Goal: Task Accomplishment & Management: Complete application form

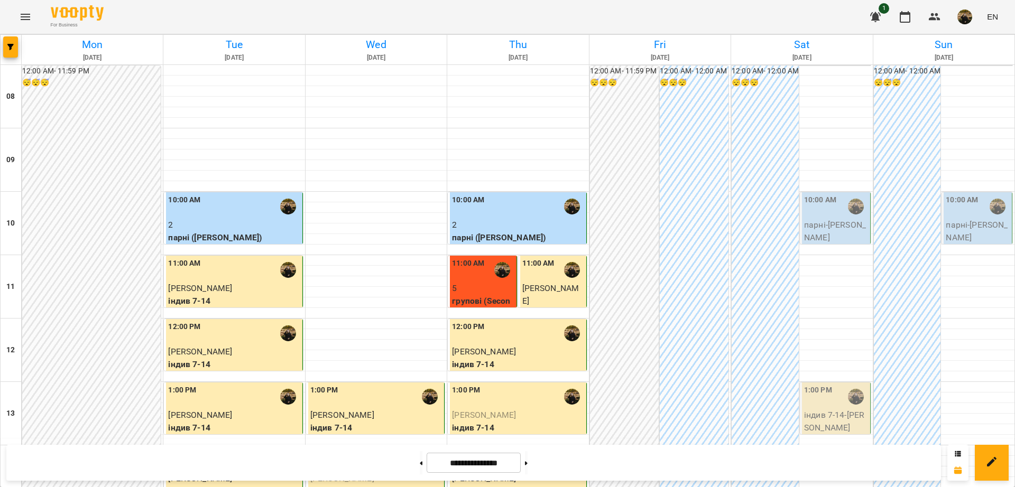
scroll to position [114, 0]
click at [420, 465] on button at bounding box center [421, 462] width 3 height 23
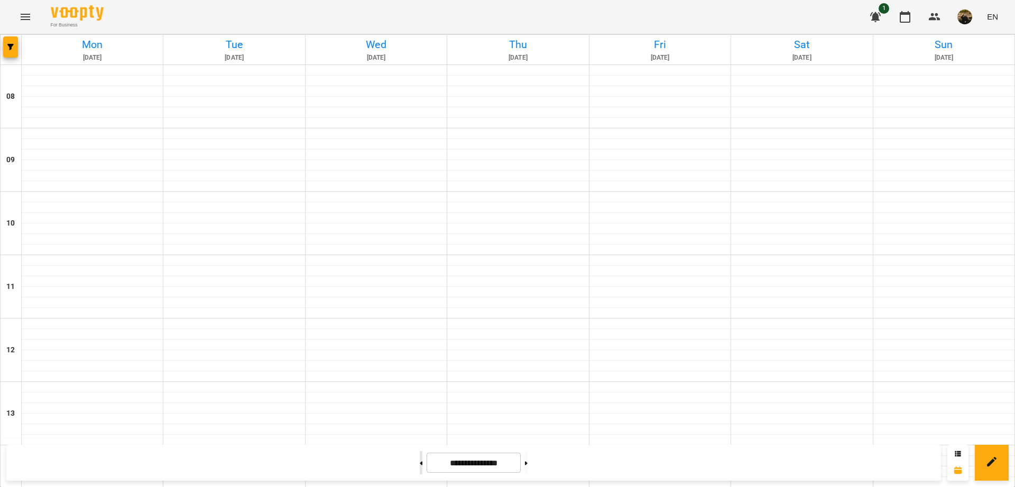
click at [420, 465] on button at bounding box center [421, 462] width 3 height 23
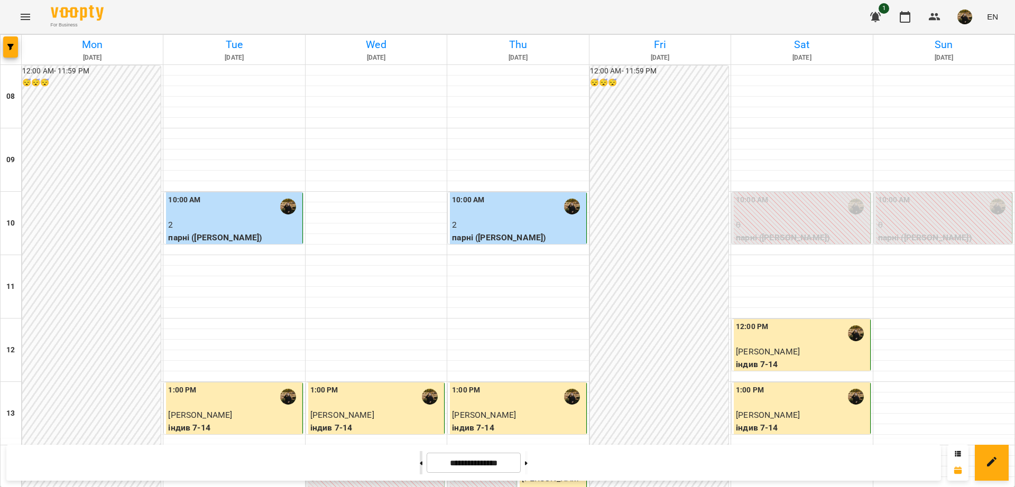
click at [420, 465] on button at bounding box center [421, 462] width 3 height 23
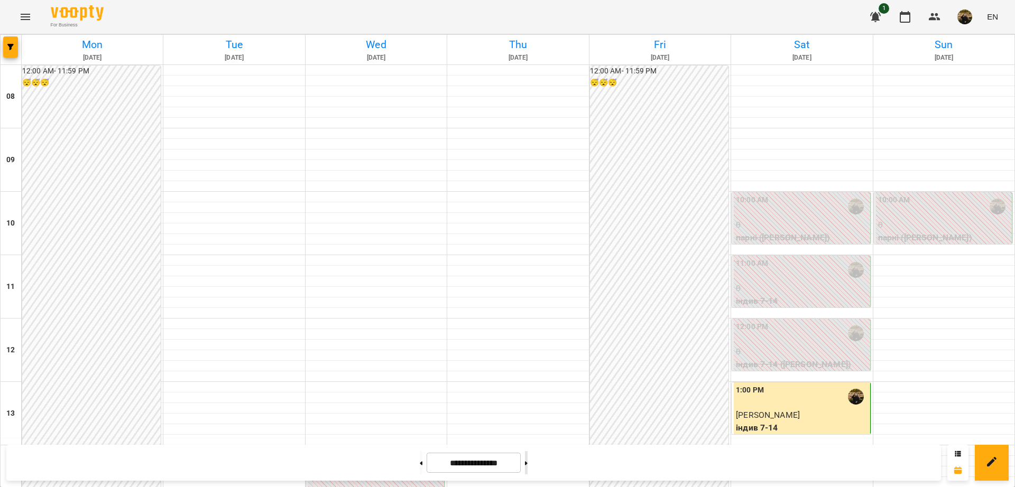
click at [528, 461] on button at bounding box center [526, 462] width 3 height 23
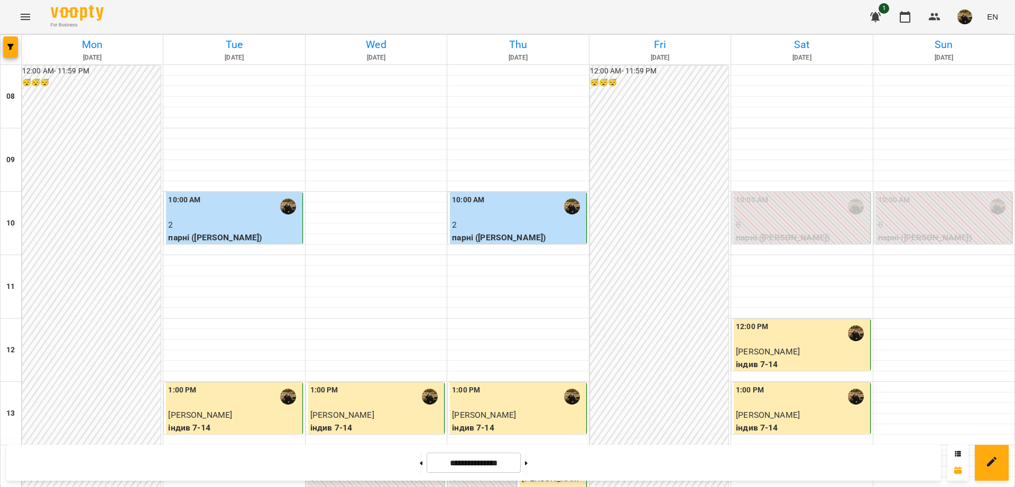
scroll to position [66, 0]
click at [528, 459] on button at bounding box center [526, 462] width 3 height 23
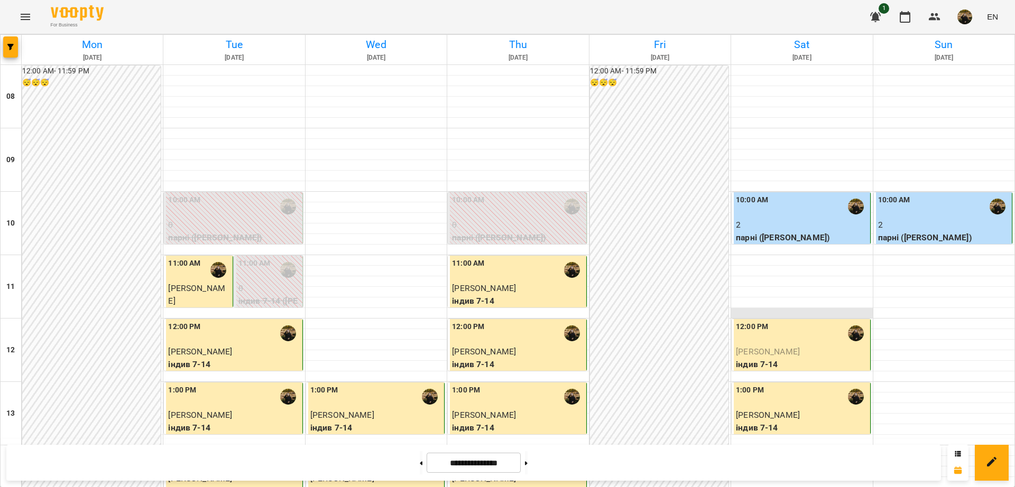
scroll to position [0, 0]
click at [528, 462] on icon at bounding box center [526, 463] width 3 height 4
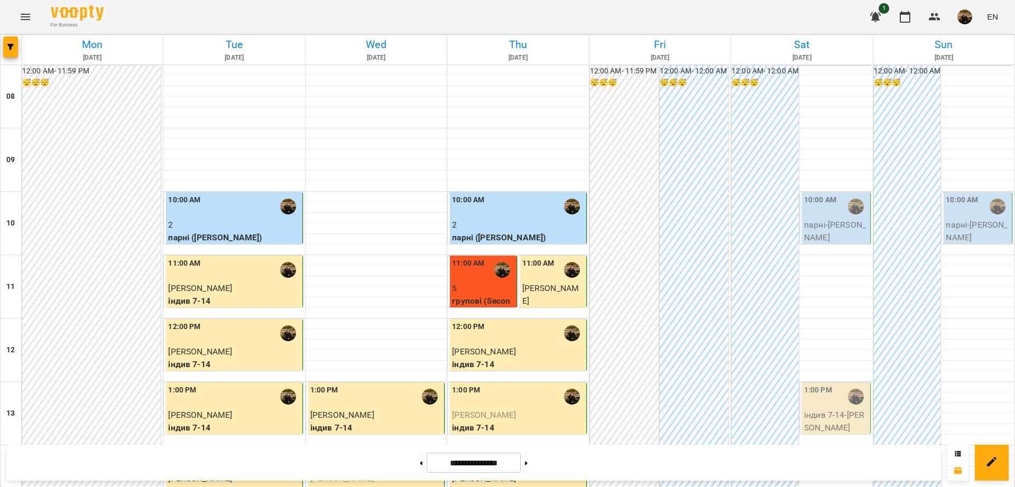
scroll to position [66, 0]
click at [420, 465] on button at bounding box center [421, 462] width 3 height 23
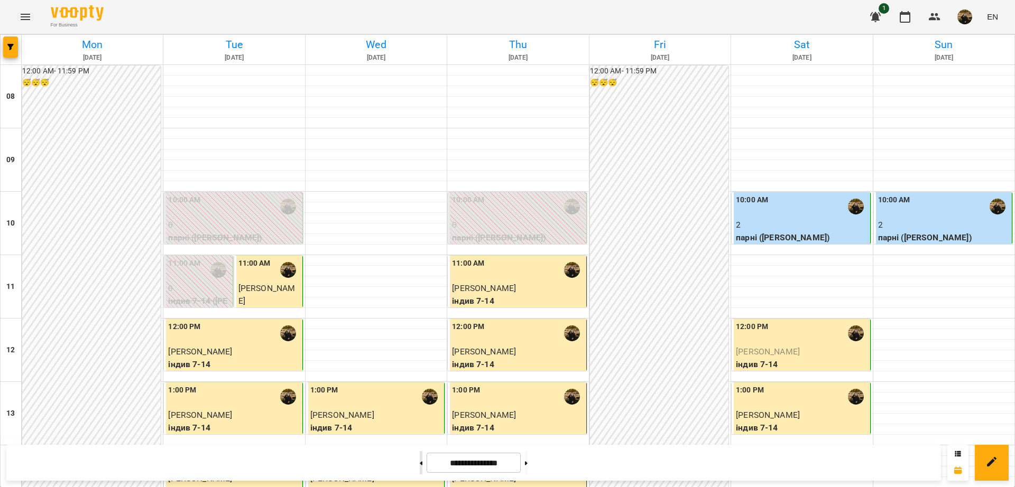
click at [420, 462] on button at bounding box center [421, 462] width 3 height 23
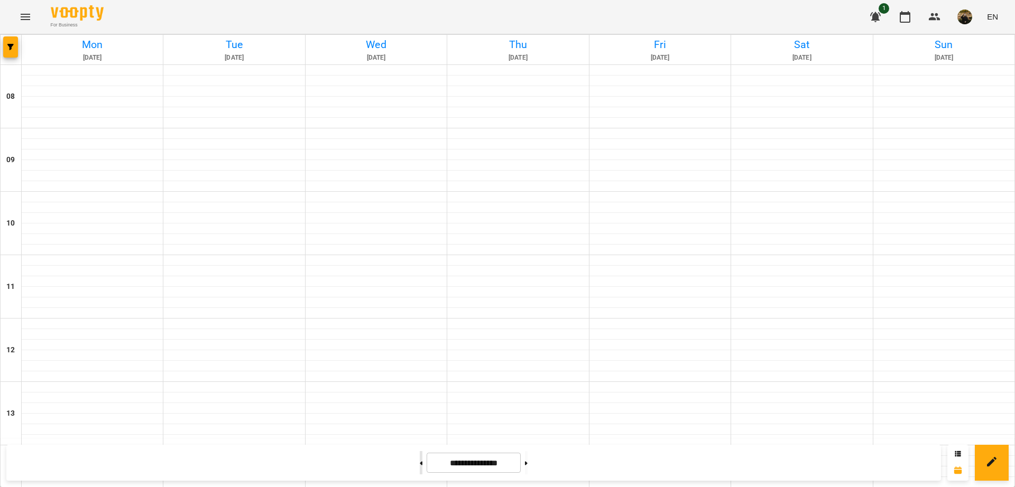
click at [420, 462] on button at bounding box center [421, 462] width 3 height 23
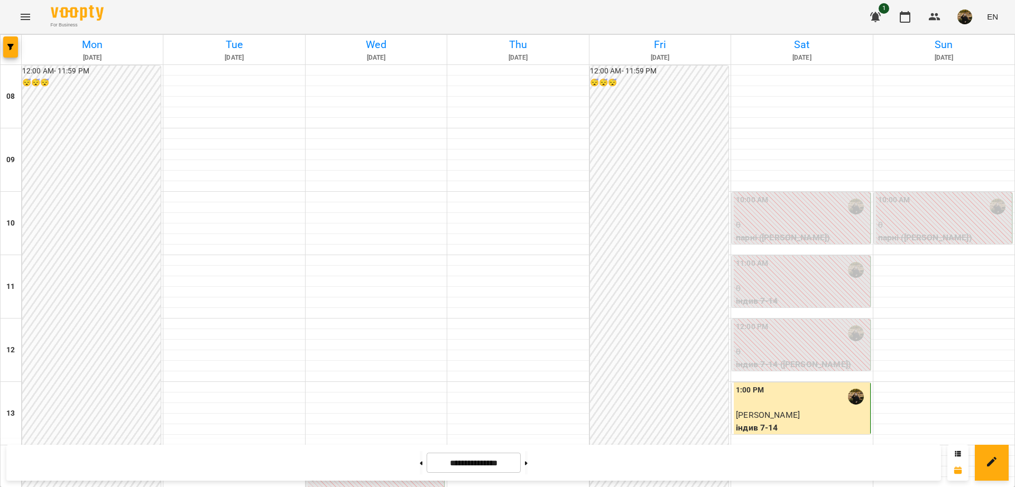
scroll to position [0, 0]
click at [528, 461] on icon at bounding box center [526, 463] width 3 height 4
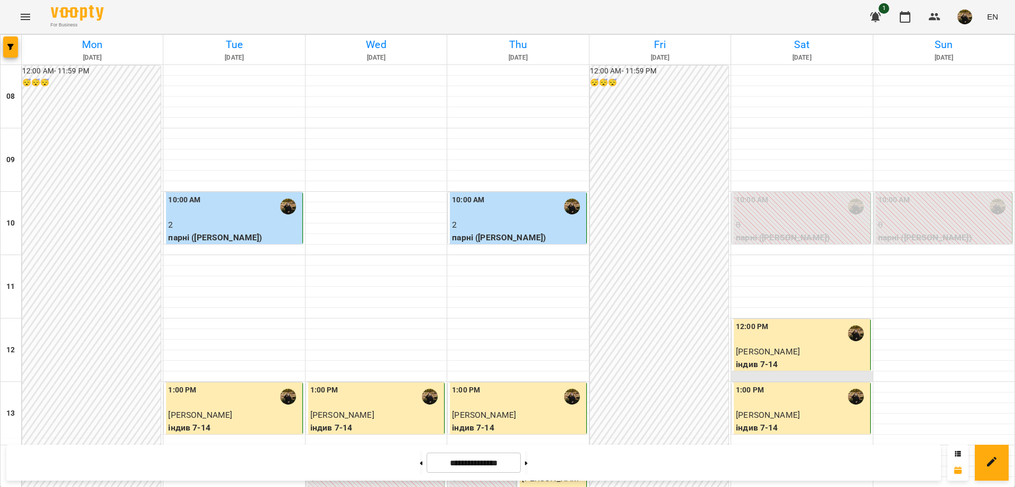
scroll to position [66, 0]
click at [528, 467] on button at bounding box center [526, 462] width 3 height 23
type input "**********"
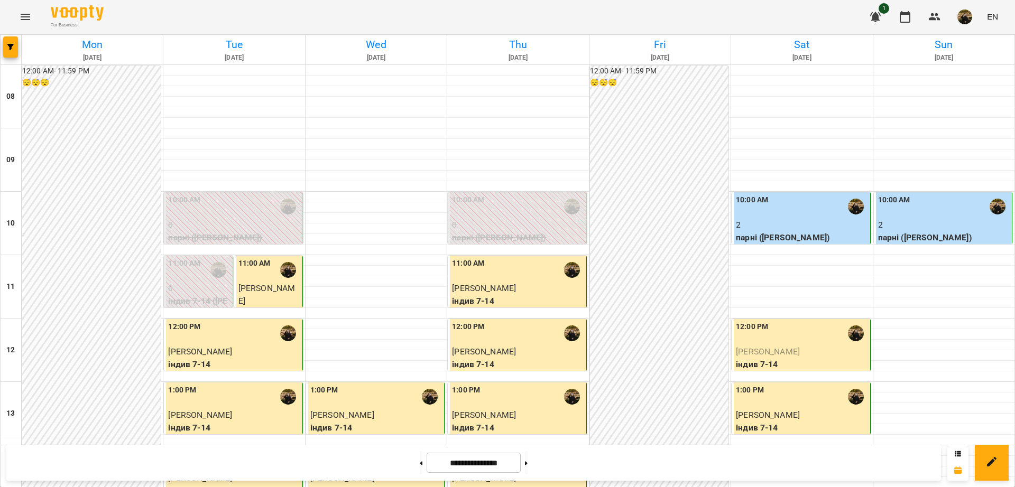
scroll to position [463, 0]
